Goal: Find specific page/section: Find specific page/section

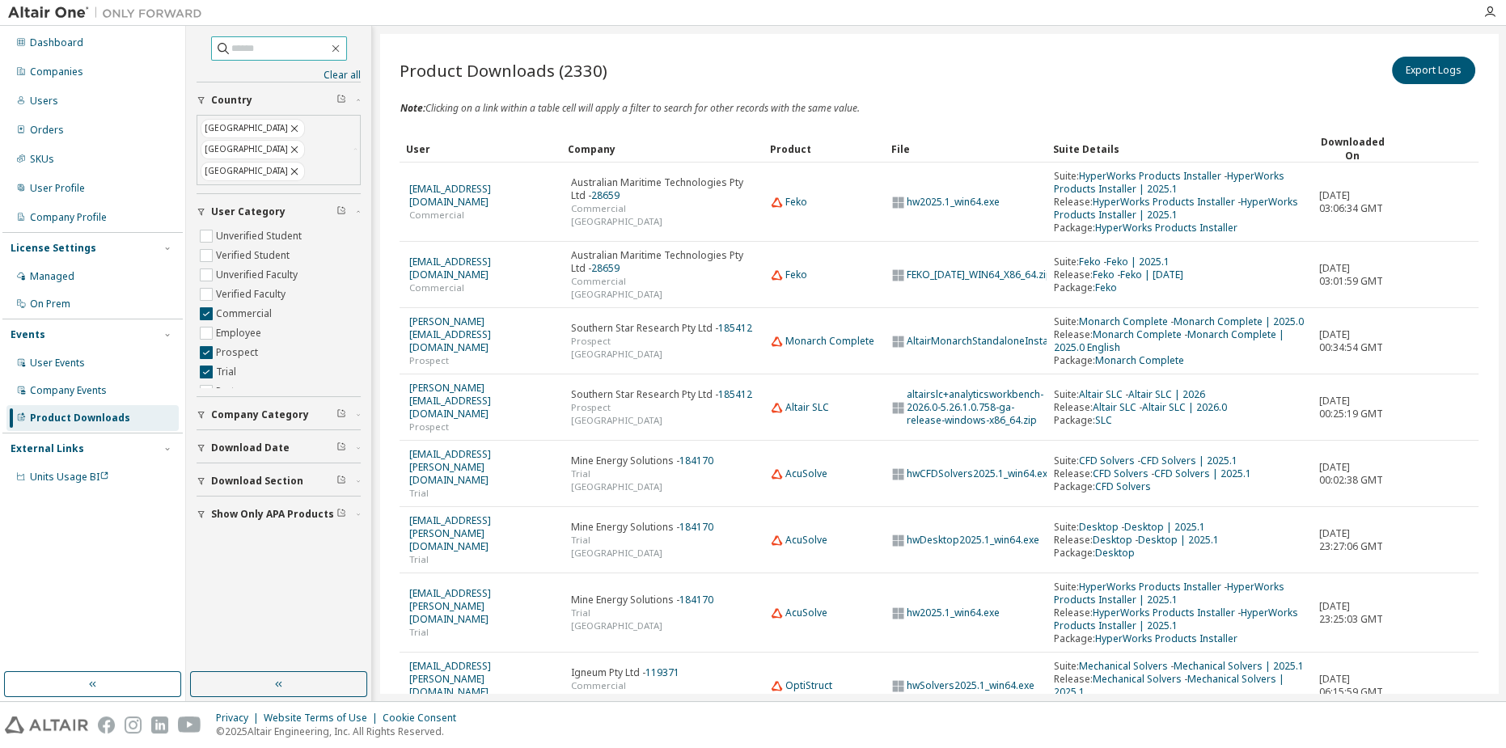
scroll to position [2901, 0]
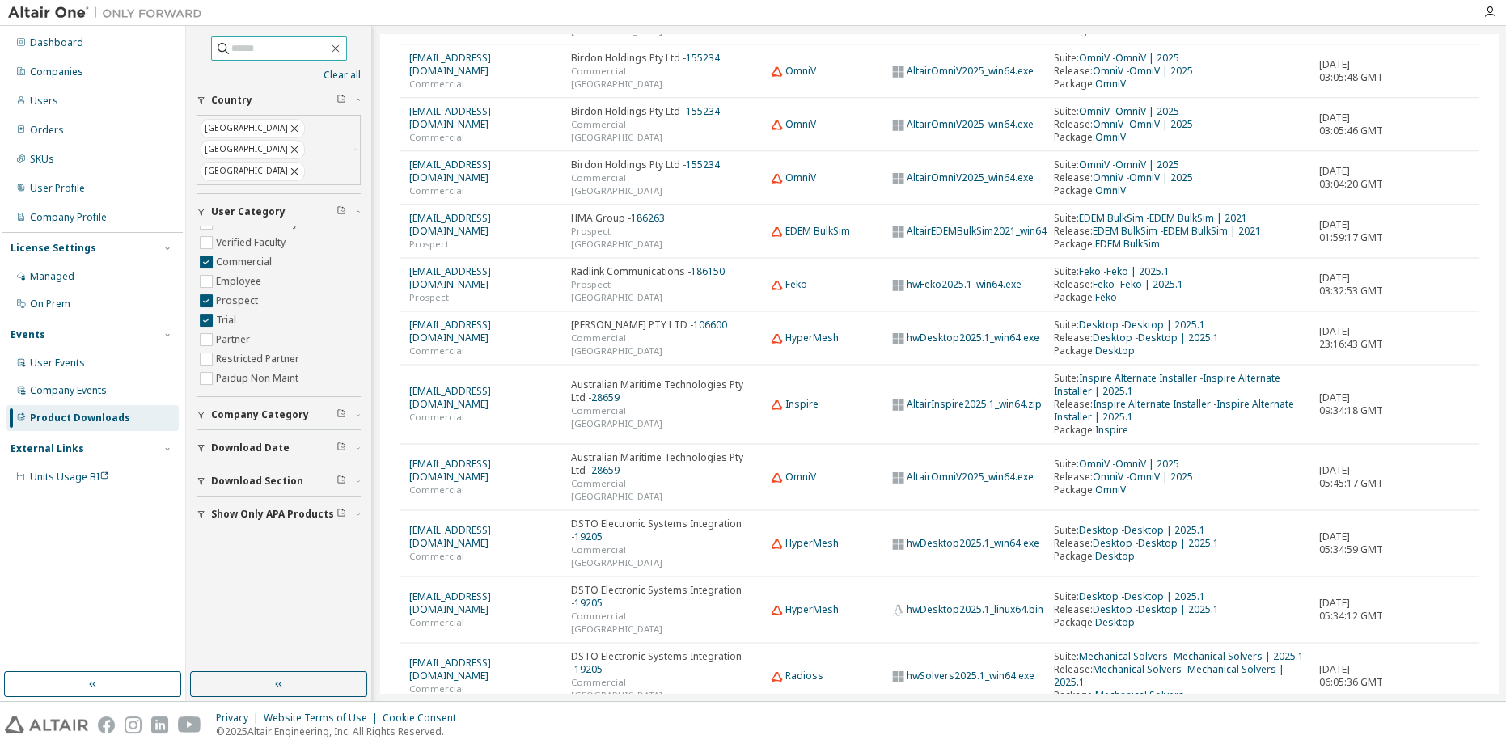
click at [276, 53] on input "text" at bounding box center [279, 48] width 97 height 16
click at [74, 101] on div "Users" at bounding box center [92, 101] width 172 height 26
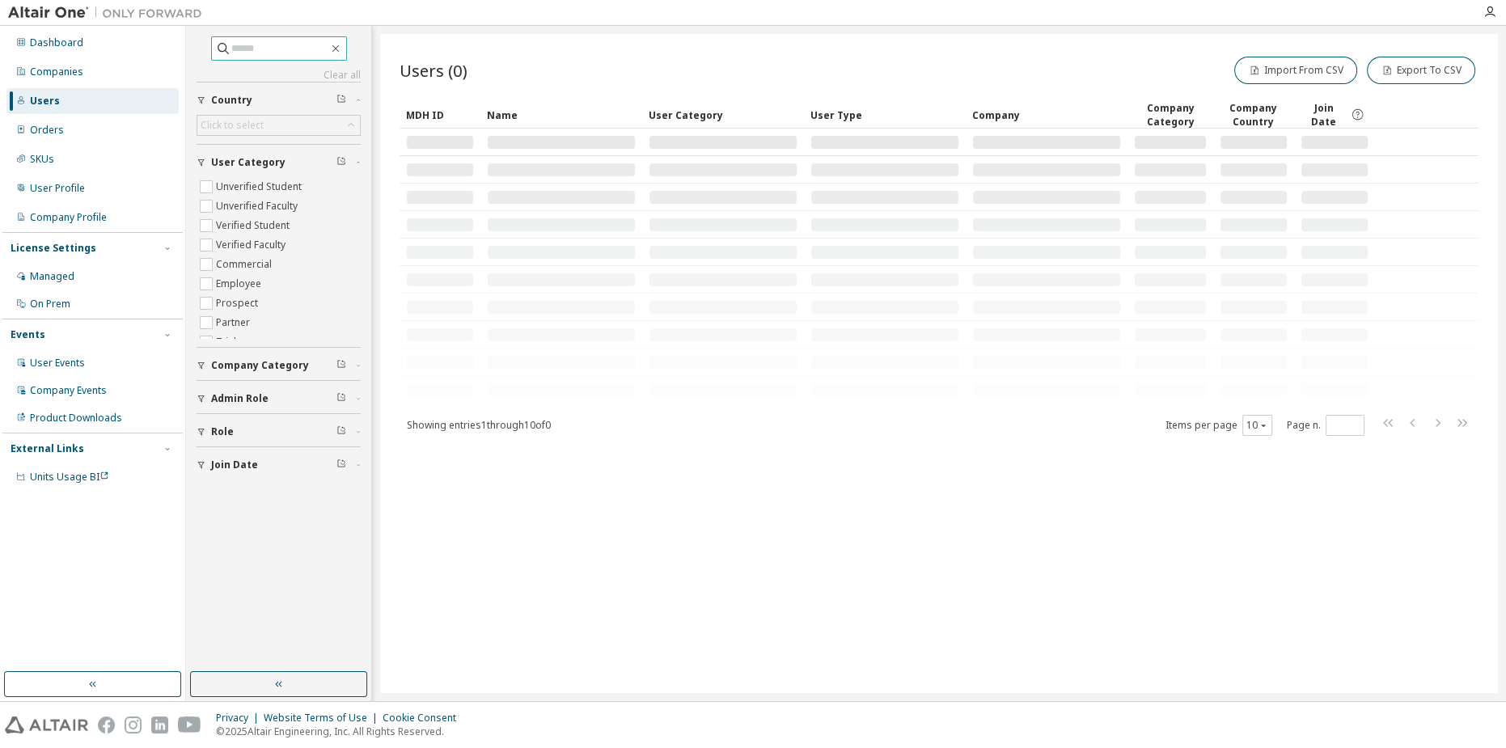
click at [290, 56] on span at bounding box center [279, 48] width 136 height 24
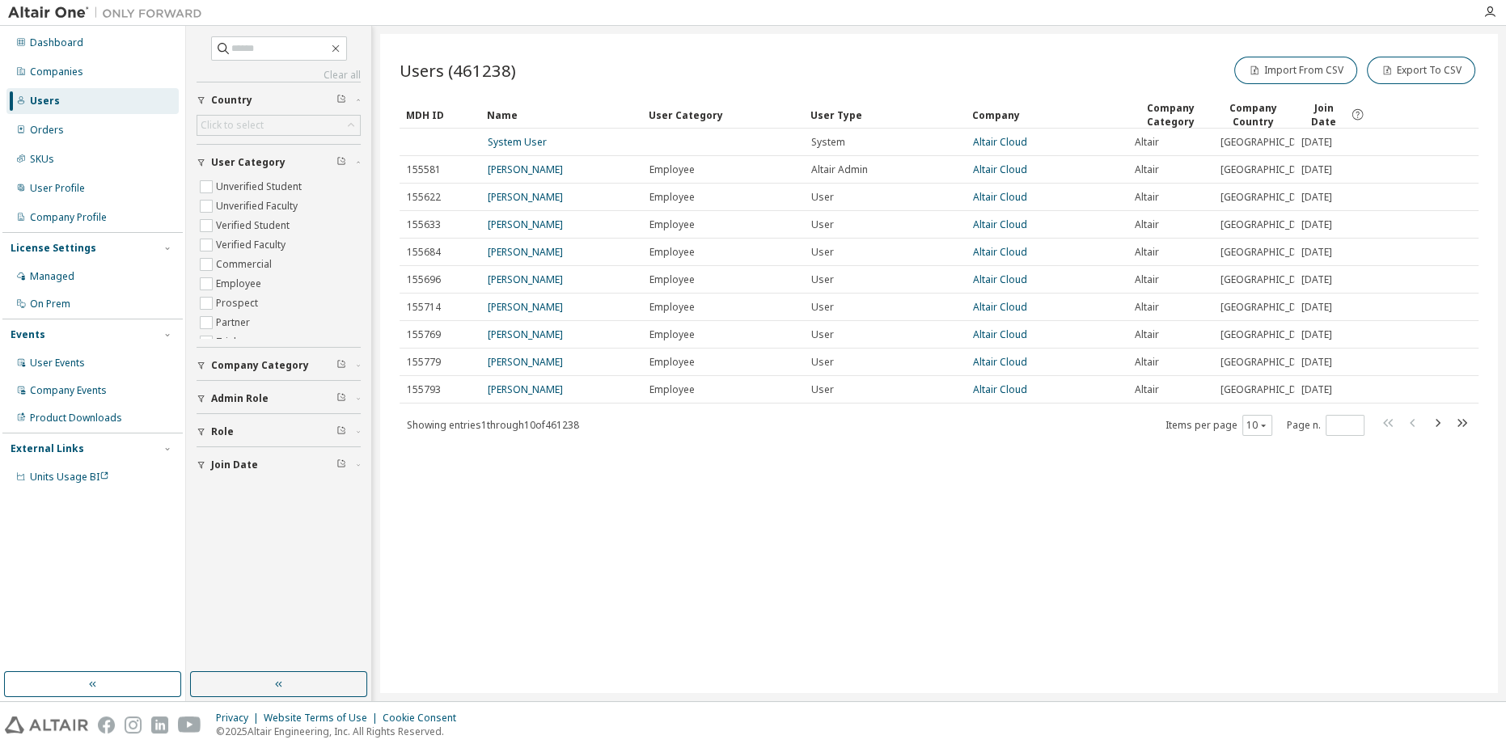
click at [269, 66] on div "Clear all Join Date Role Admin Role Company Category User Category Unverified S…" at bounding box center [279, 257] width 164 height 443
click at [267, 44] on input "text" at bounding box center [279, 48] width 97 height 16
paste input "**********"
type input "**********"
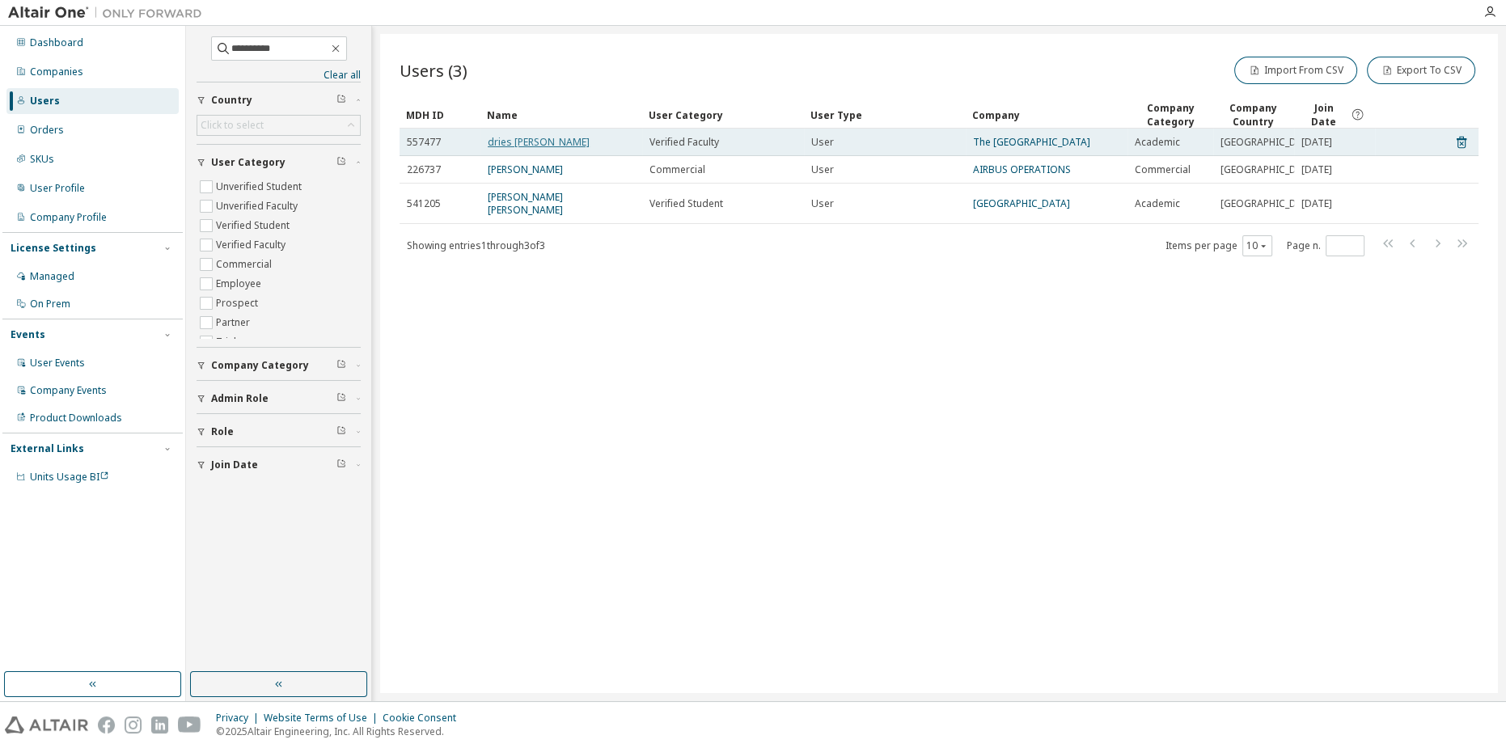
click at [514, 138] on link "dries verstraete" at bounding box center [539, 142] width 102 height 14
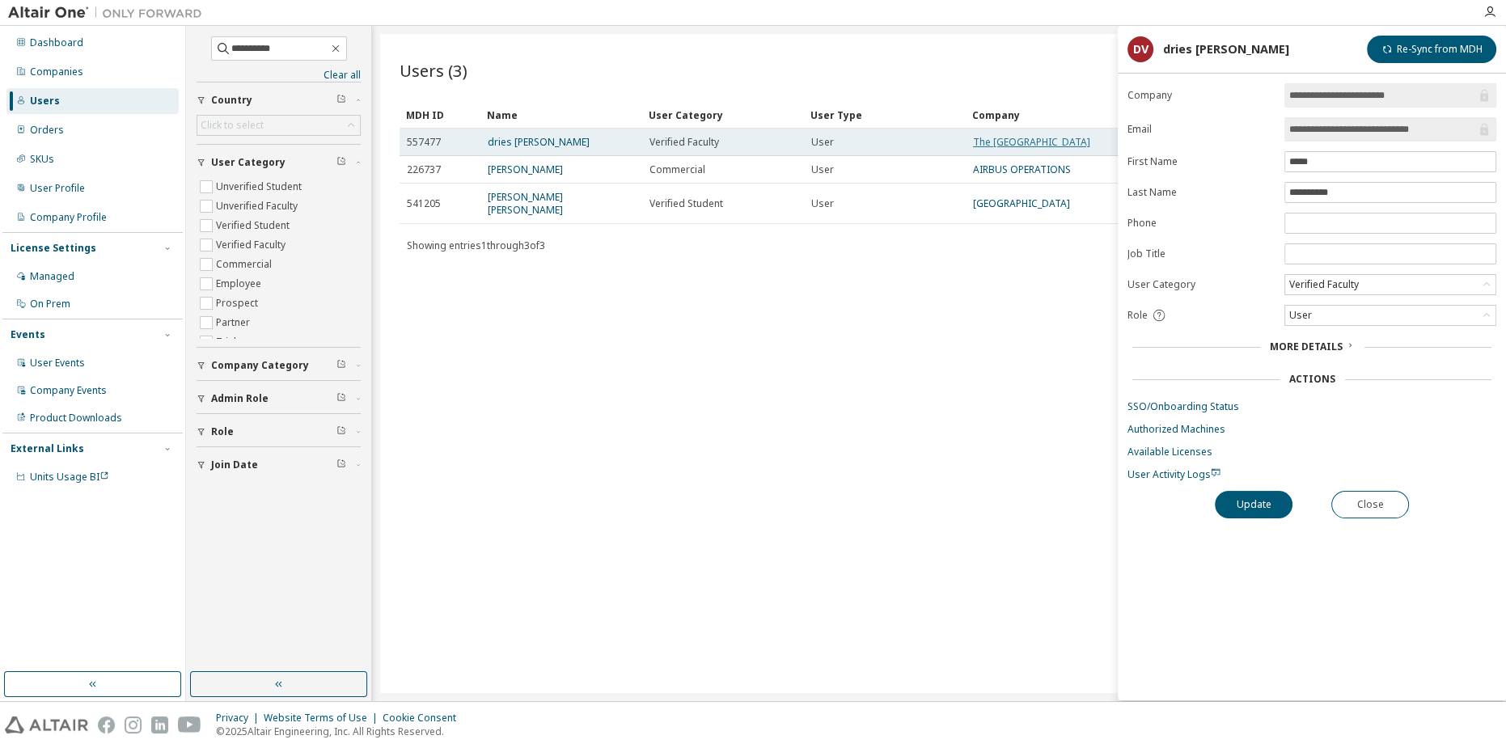
click at [997, 138] on link "The University of Sydney" at bounding box center [1031, 142] width 117 height 14
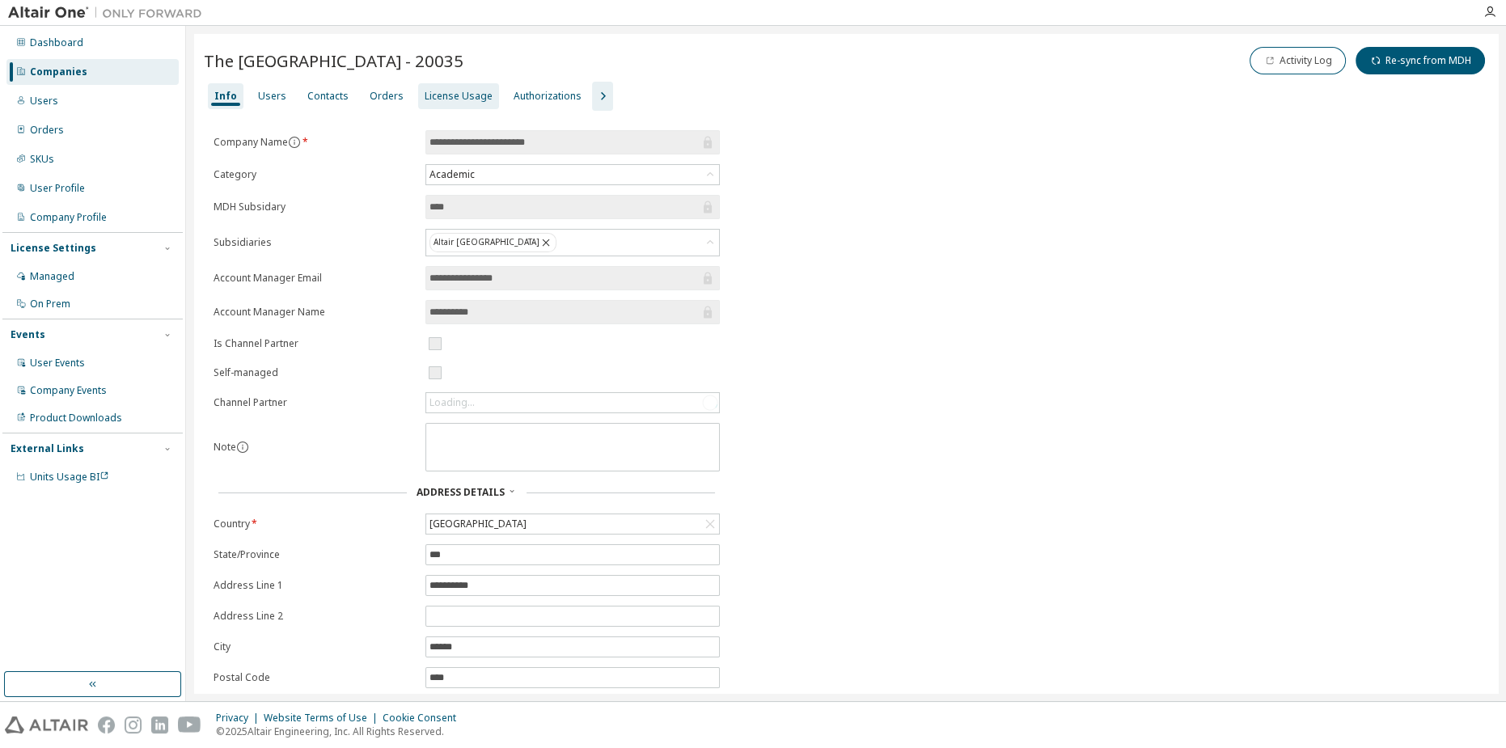
click at [460, 95] on div "License Usage" at bounding box center [459, 96] width 68 height 13
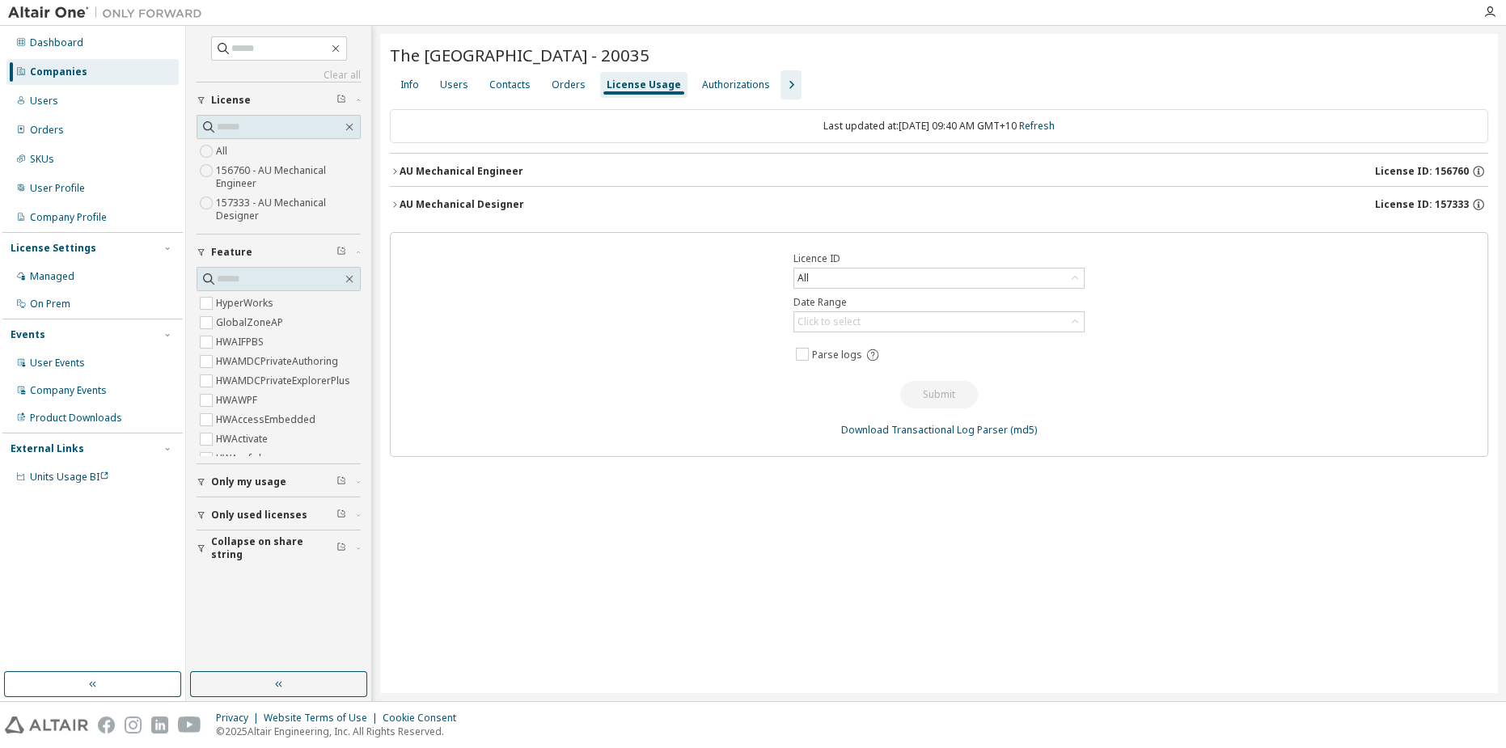
click at [511, 167] on div "AU Mechanical Engineer" at bounding box center [462, 171] width 124 height 13
